Goal: Find specific page/section: Find specific page/section

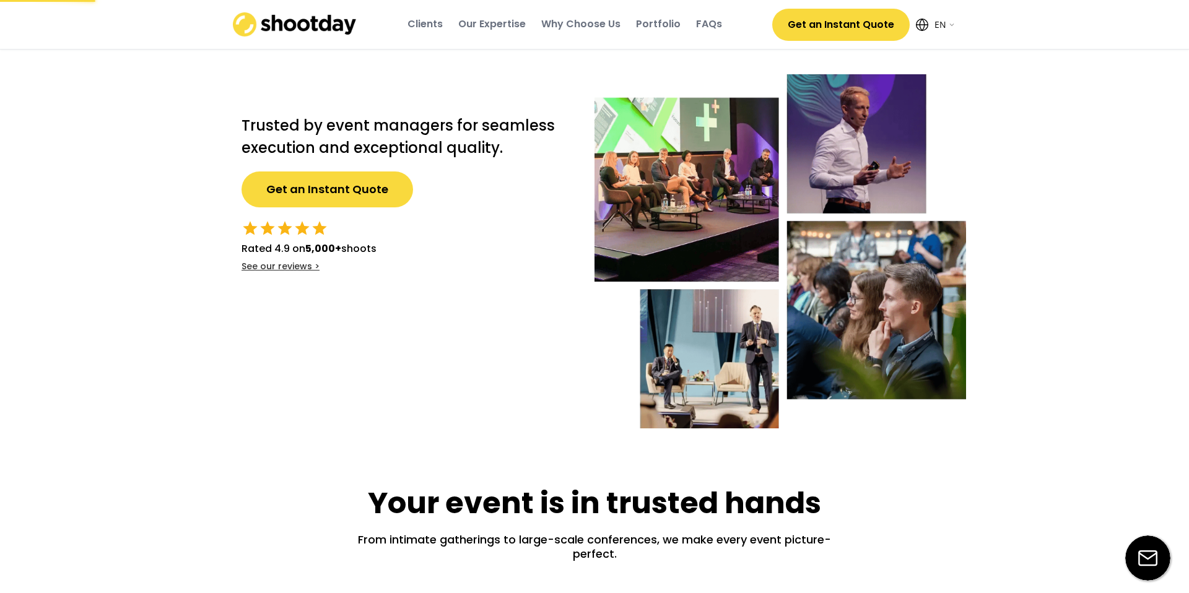
select select ""en""
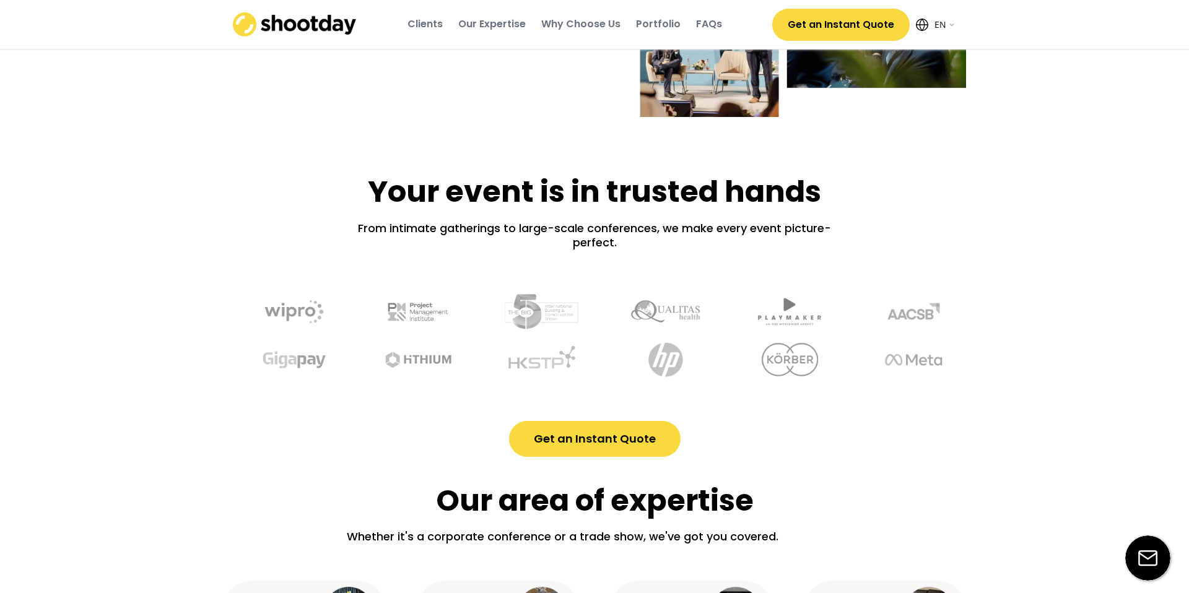
scroll to position [313, 0]
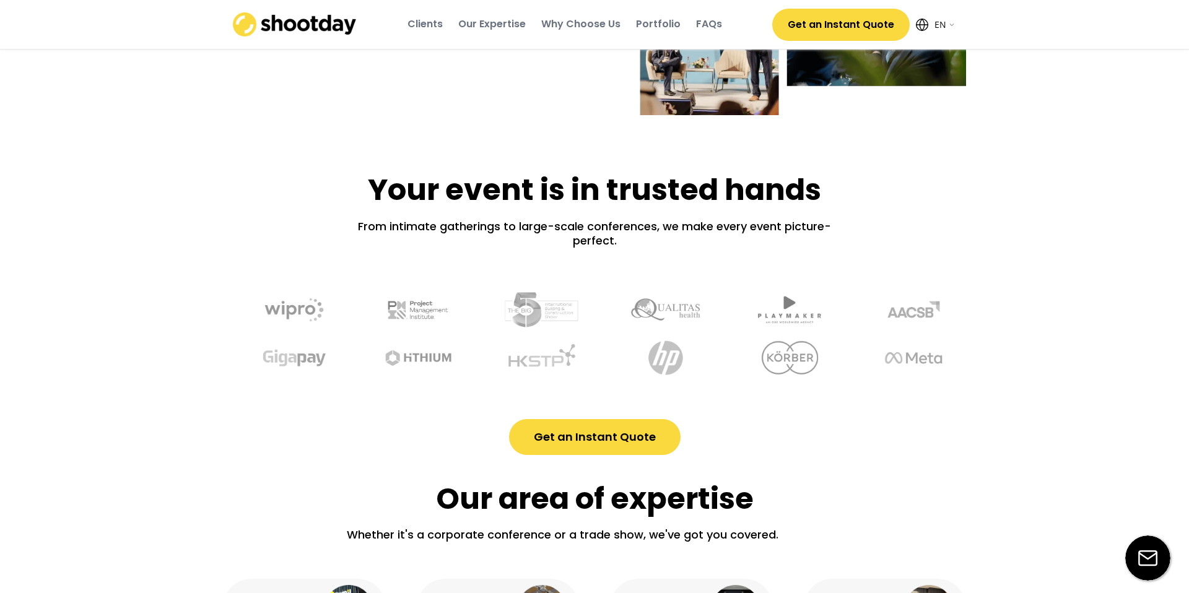
click at [658, 23] on div "Portfolio" at bounding box center [658, 24] width 45 height 14
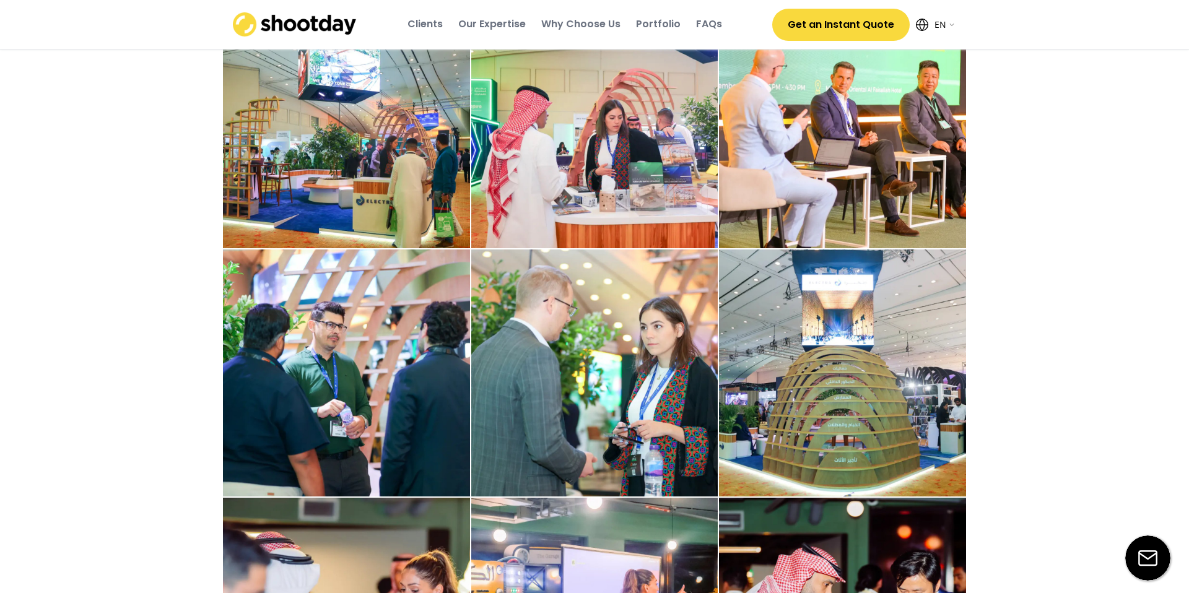
scroll to position [2650, 0]
